Goal: Navigation & Orientation: Find specific page/section

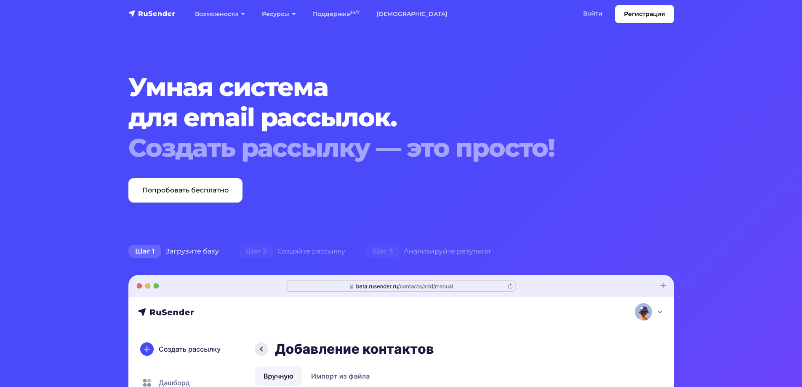
click at [591, 16] on link "Войти" at bounding box center [593, 13] width 36 height 17
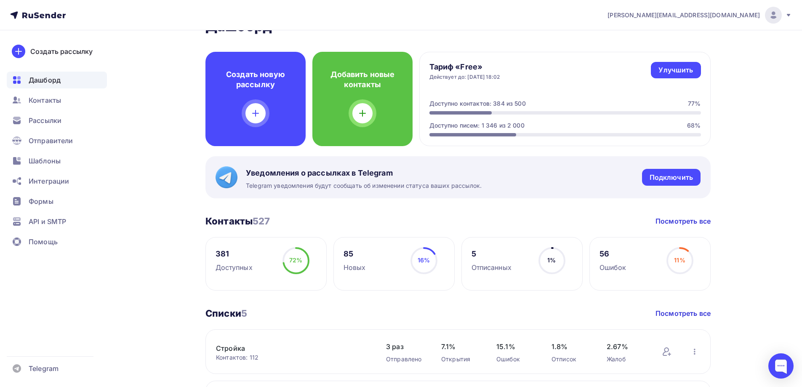
scroll to position [42, 0]
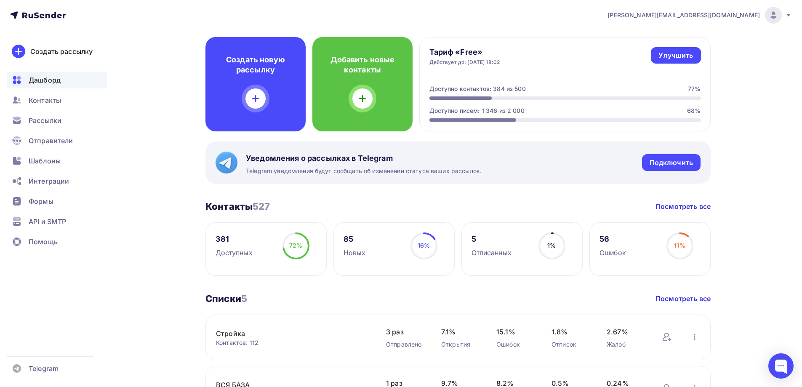
click at [229, 208] on h3 "Контакты 527" at bounding box center [237, 206] width 65 height 12
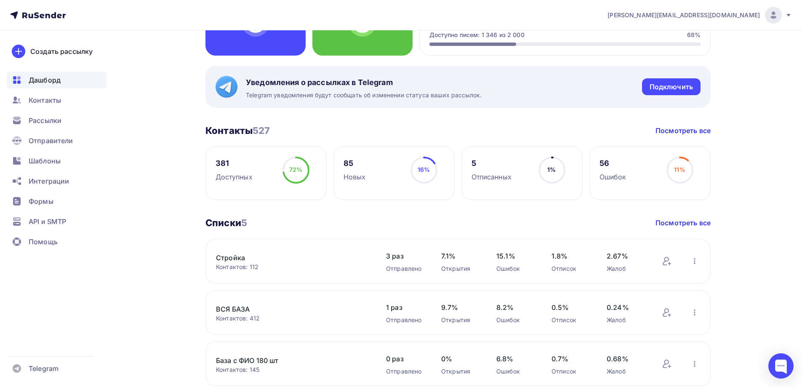
scroll to position [168, 0]
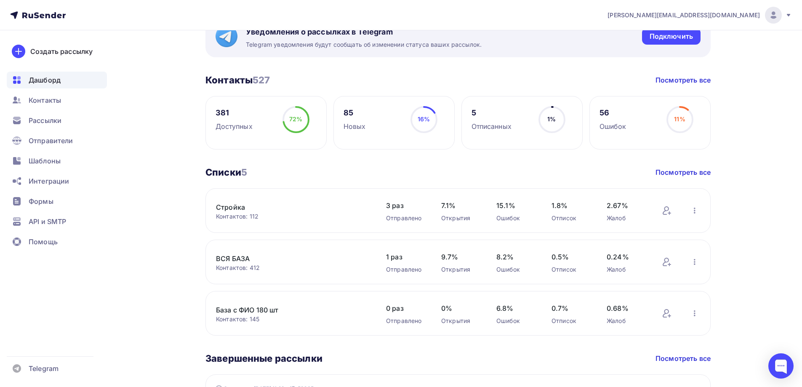
click at [232, 261] on link "ВСЯ БАЗА" at bounding box center [287, 258] width 143 height 10
